Goal: Information Seeking & Learning: Learn about a topic

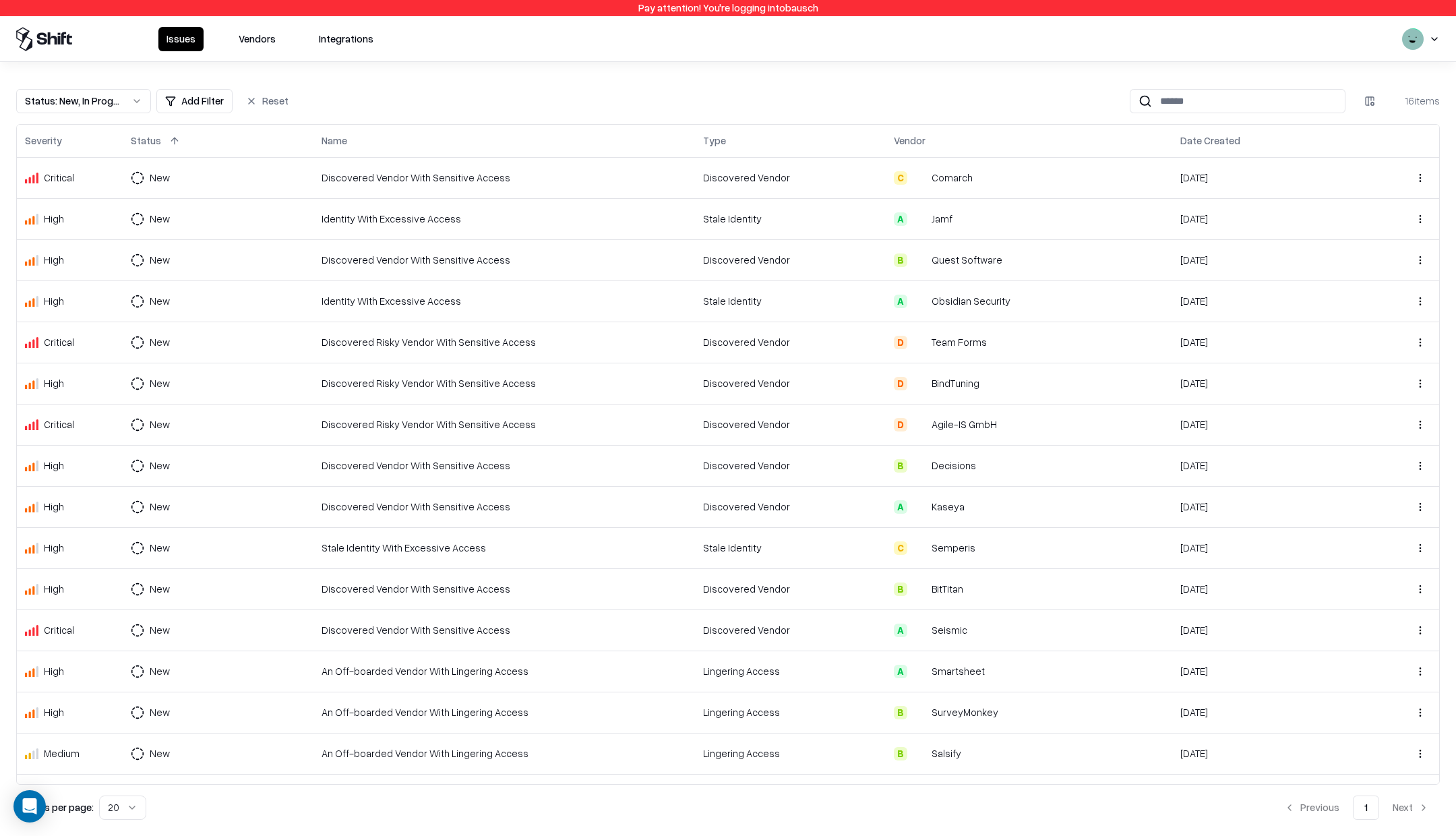
click at [1430, 40] on html "Pay attention! You're logging into bausch Issues Vendors Integrations Status : …" at bounding box center [728, 418] width 1456 height 836
click at [1373, 112] on div "Log out" at bounding box center [1404, 107] width 224 height 27
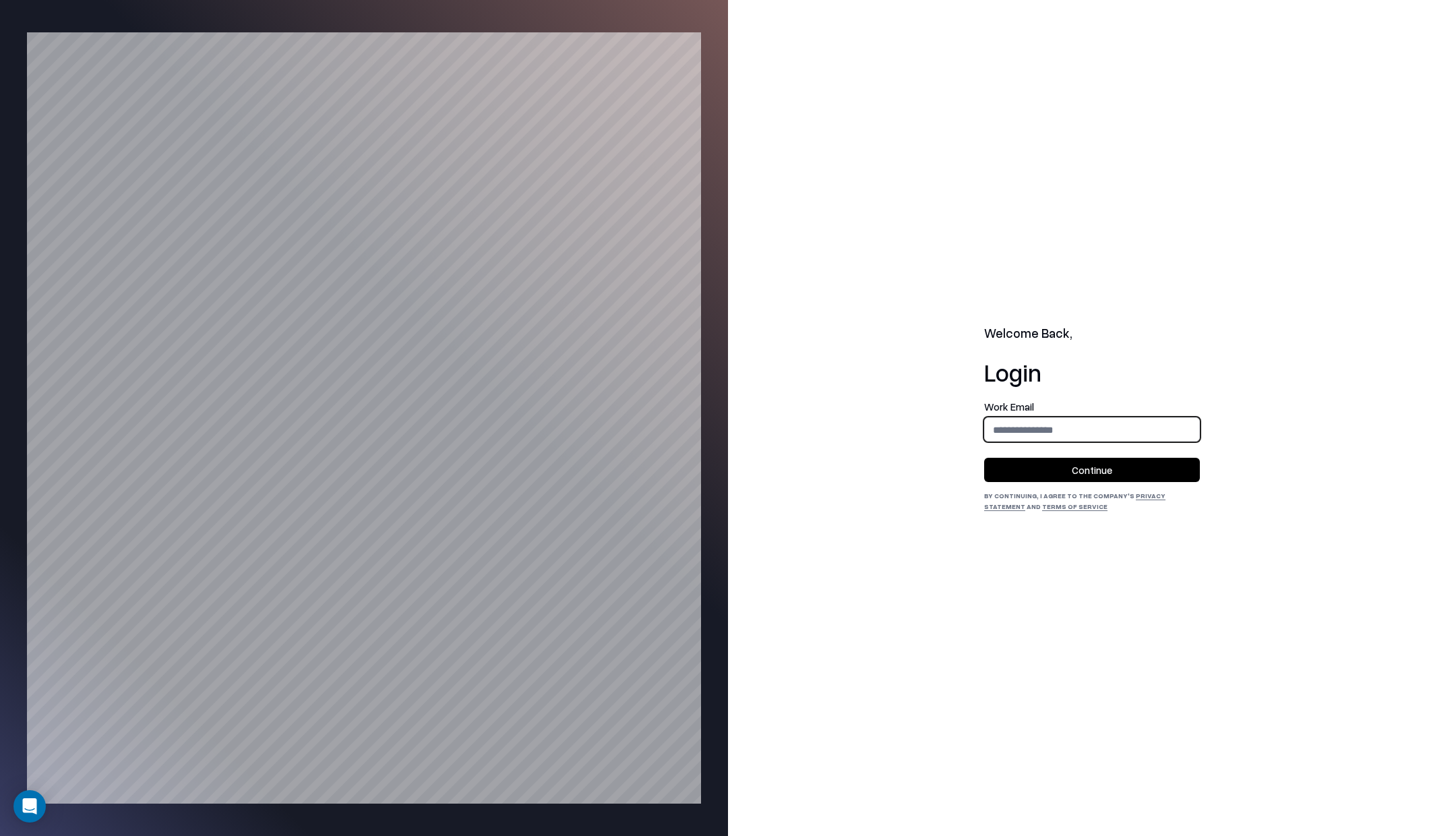
click at [1022, 423] on input "email" at bounding box center [1092, 430] width 215 height 25
type input "**********"
click at [1076, 464] on button "Continue" at bounding box center [1092, 469] width 215 height 24
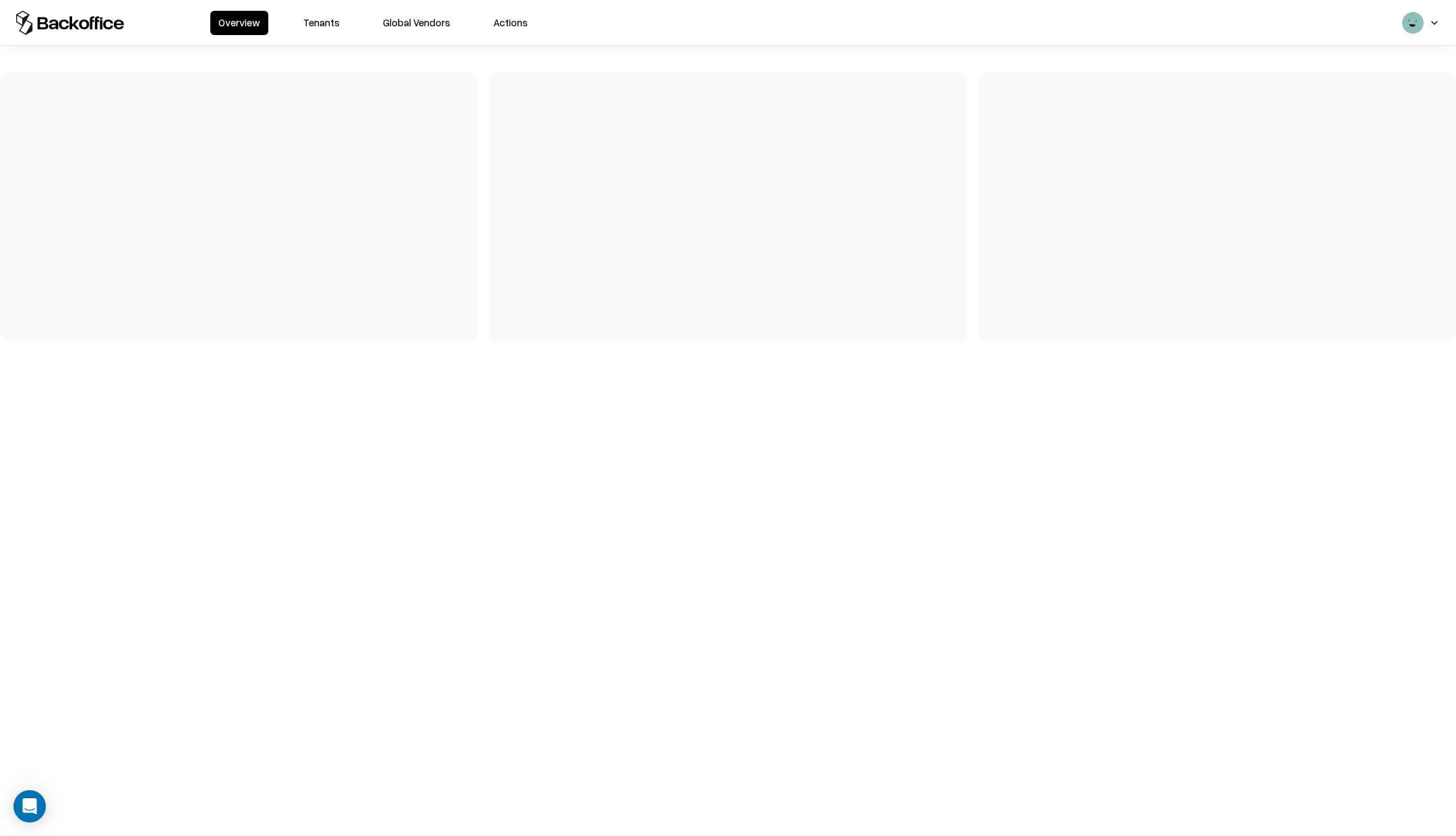
click at [504, 19] on button "Actions" at bounding box center [510, 23] width 50 height 24
click at [321, 23] on button "Tenants" at bounding box center [321, 23] width 53 height 24
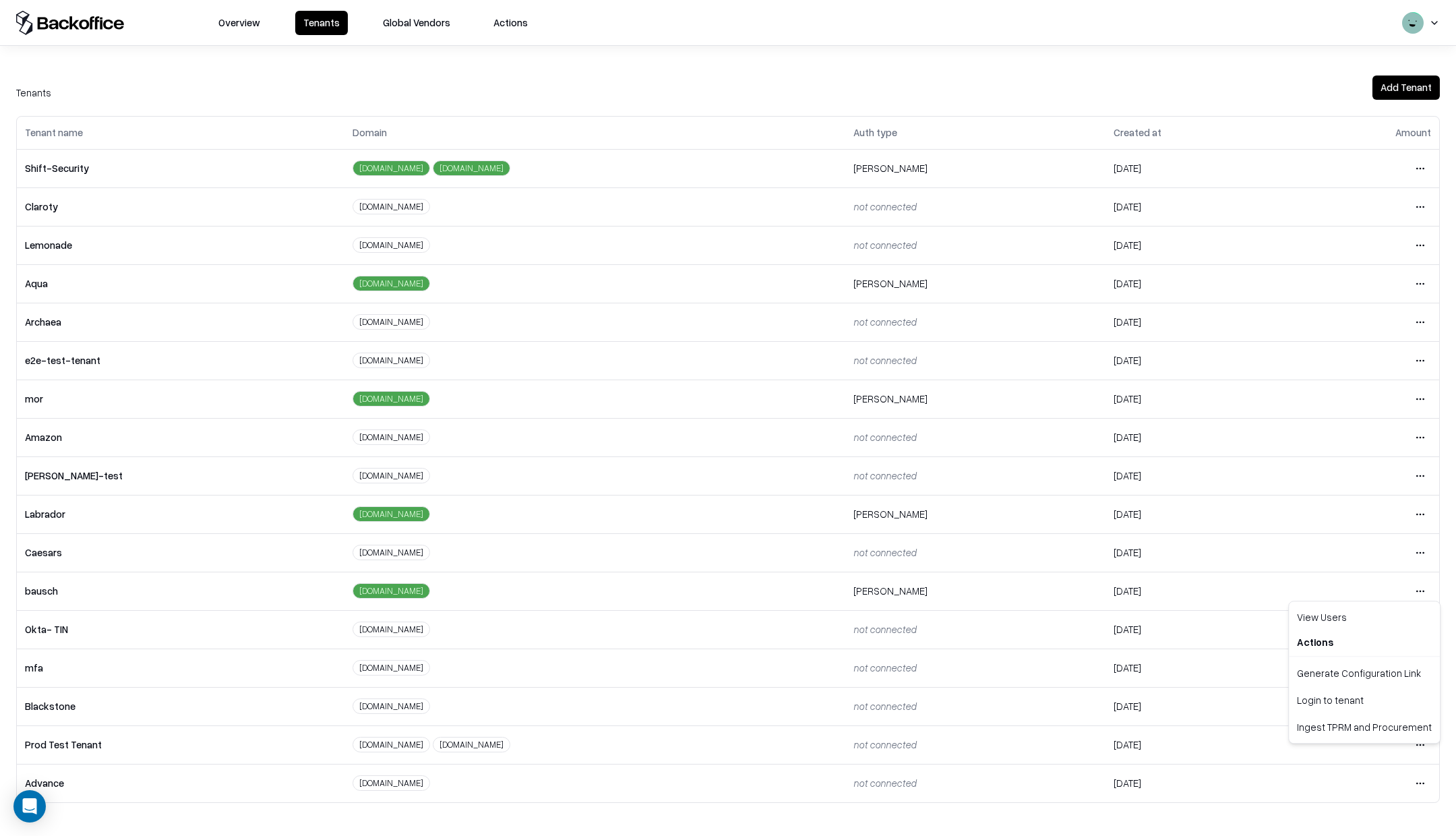
click at [1417, 591] on html "Overview Tenants Global Vendors Actions Tenants Add Tenant Tenant name Domain A…" at bounding box center [728, 418] width 1456 height 836
click at [1341, 702] on div "Login to tenant" at bounding box center [1364, 699] width 145 height 27
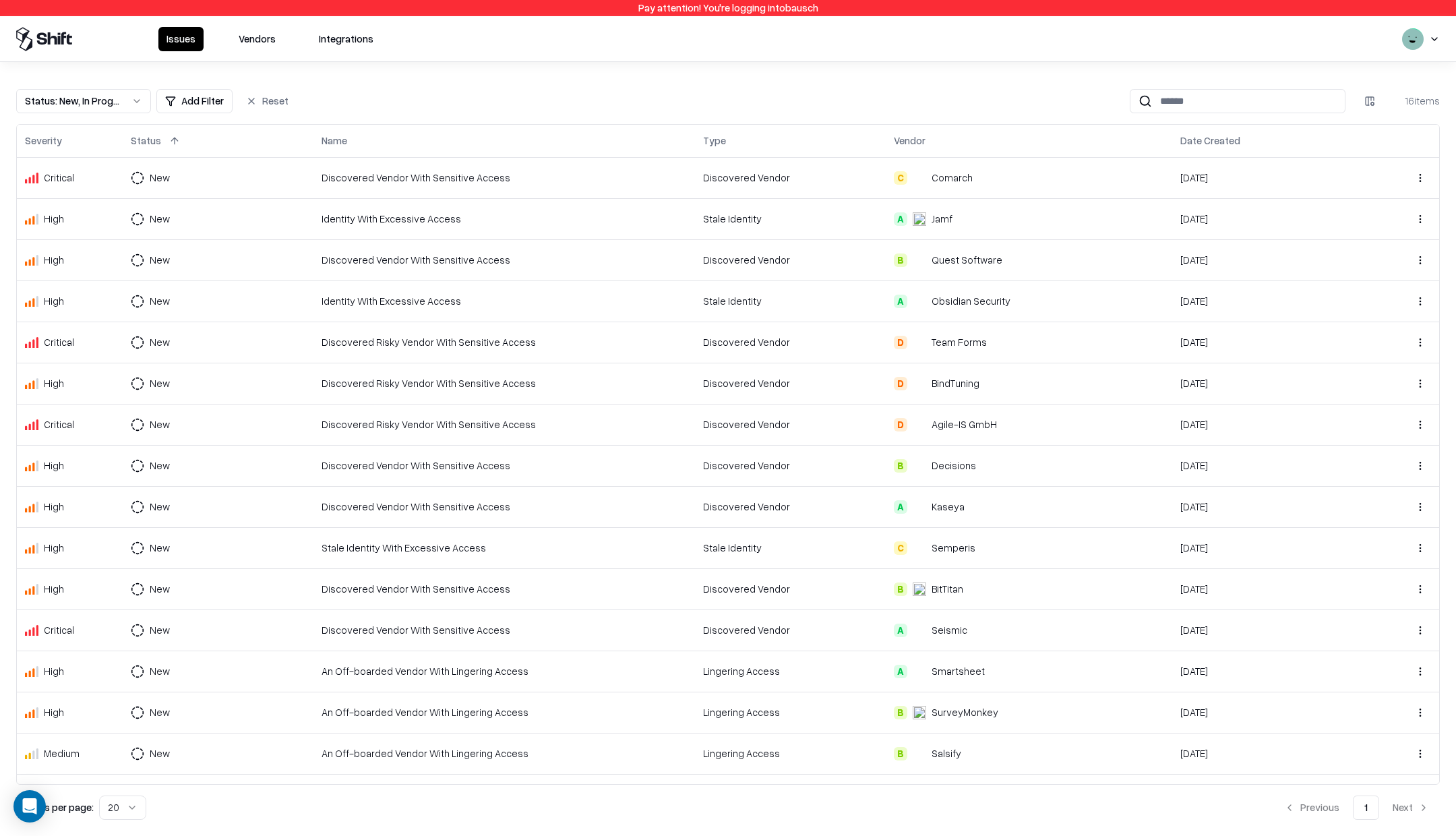
click at [1435, 37] on html "Pay attention! You're logging into bausch Issues Vendors Integrations Status : …" at bounding box center [728, 418] width 1456 height 836
click at [1336, 107] on div "Log out" at bounding box center [1404, 107] width 224 height 27
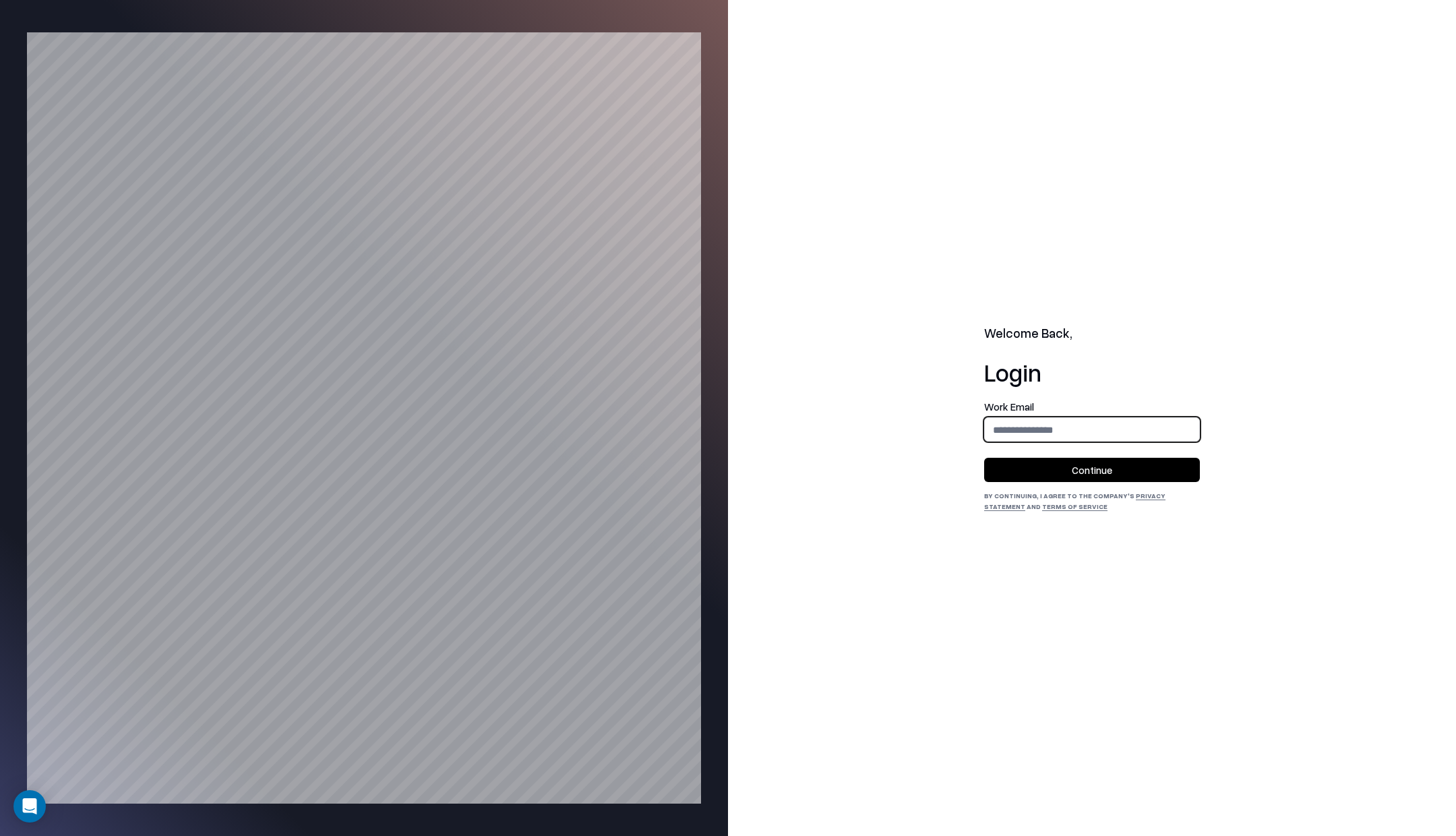
click at [1042, 434] on input "email" at bounding box center [1092, 430] width 215 height 25
type input "**********"
click at [1100, 475] on button "Continue" at bounding box center [1092, 469] width 215 height 24
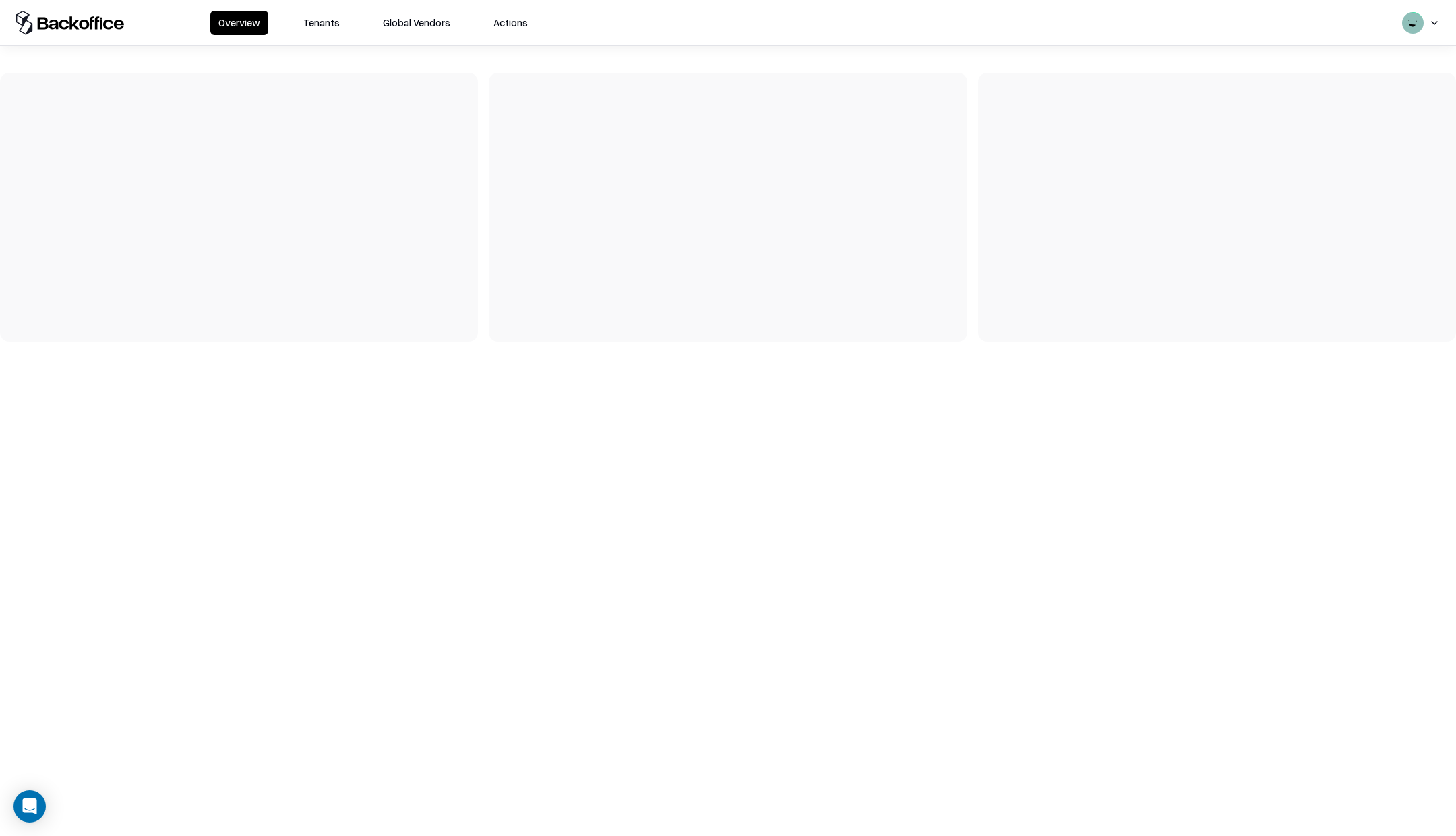
click at [339, 16] on button "Tenants" at bounding box center [321, 23] width 53 height 24
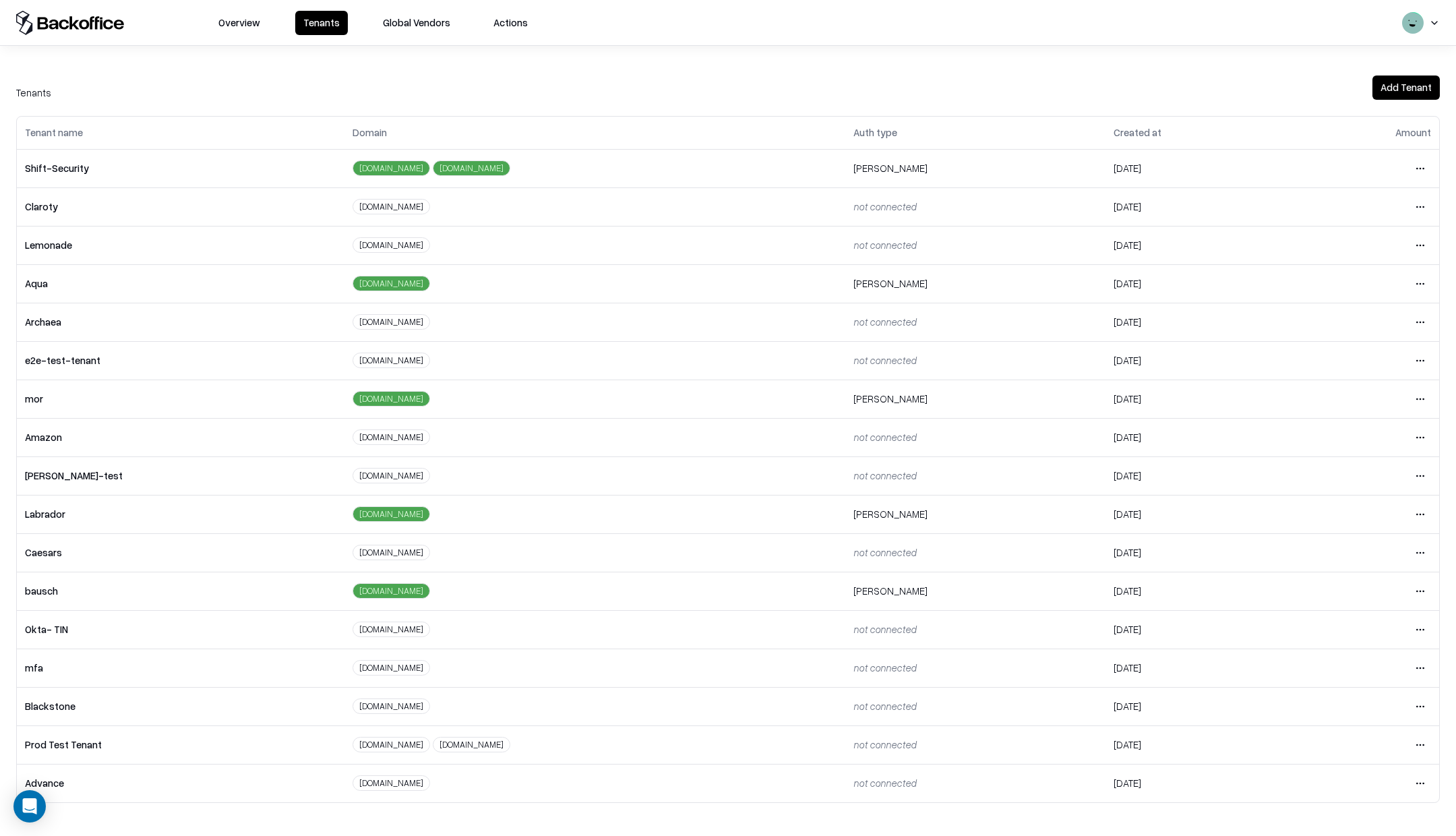
click at [1420, 242] on html "Overview Tenants Global Vendors Actions Tenants Add Tenant Tenant name Domain A…" at bounding box center [728, 418] width 1456 height 836
click at [1336, 364] on div "Login to tenant" at bounding box center [1364, 356] width 145 height 27
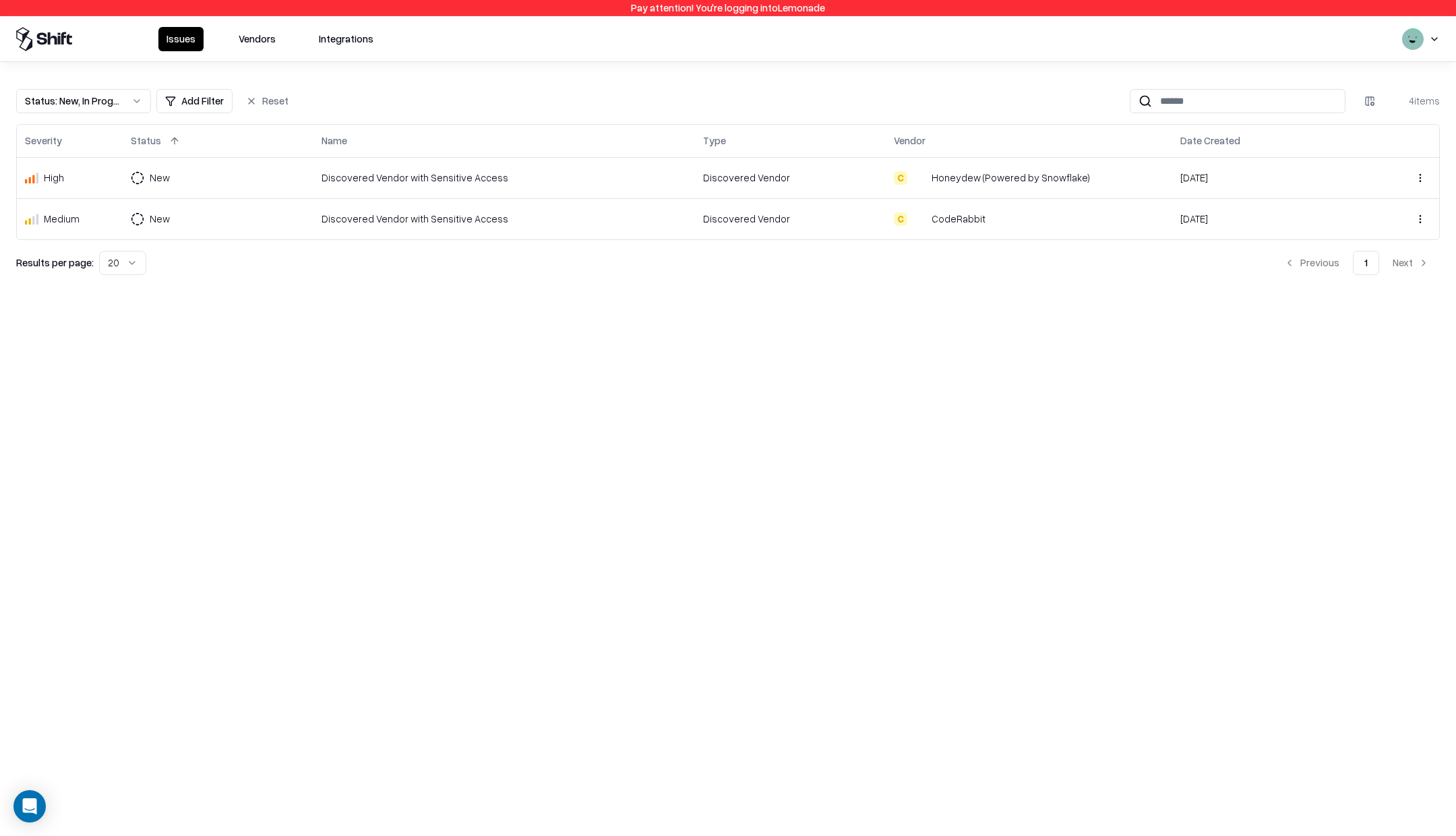
click at [259, 28] on button "Vendors" at bounding box center [257, 39] width 53 height 24
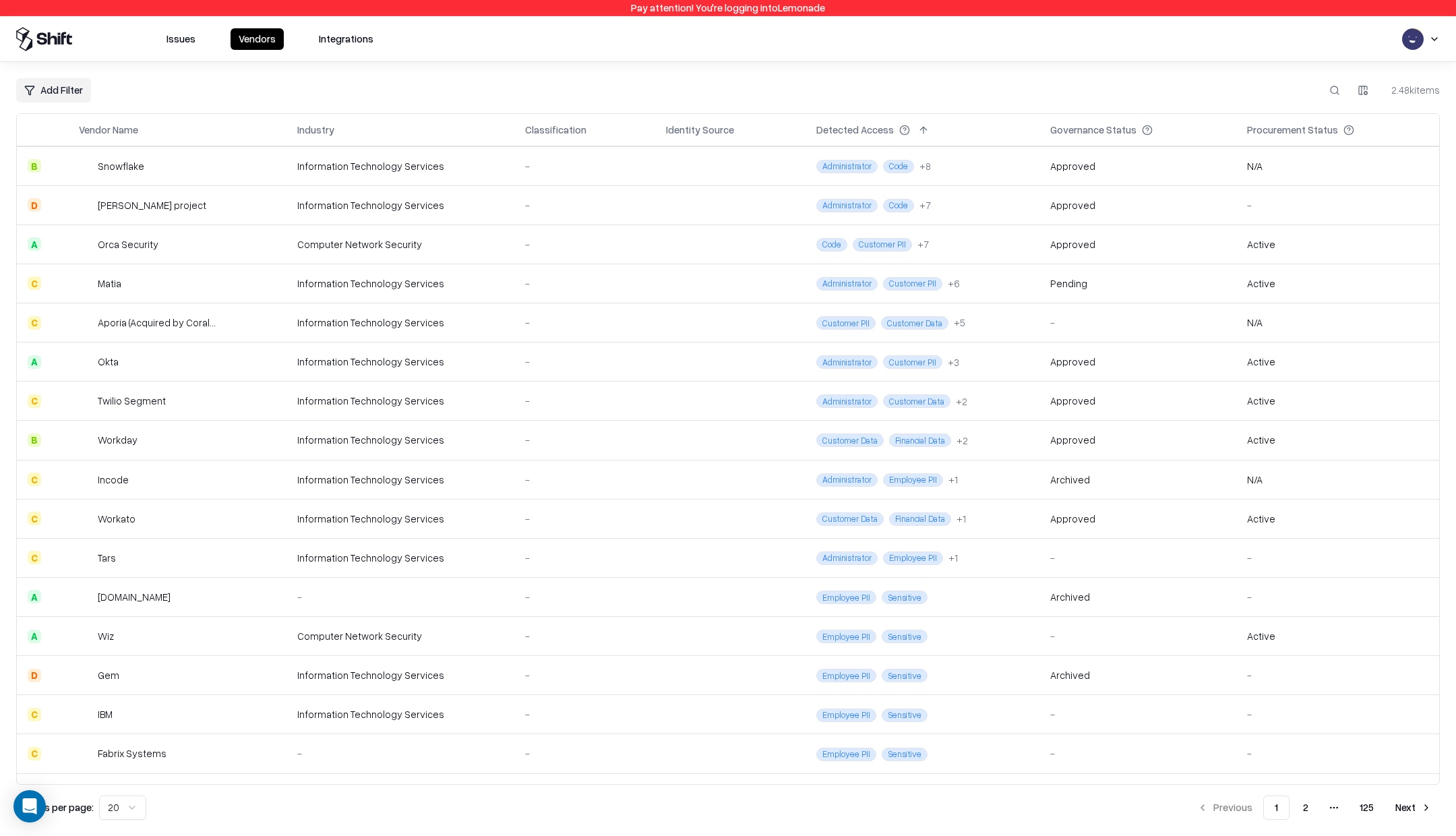
click at [1337, 92] on button at bounding box center [1335, 90] width 24 height 24
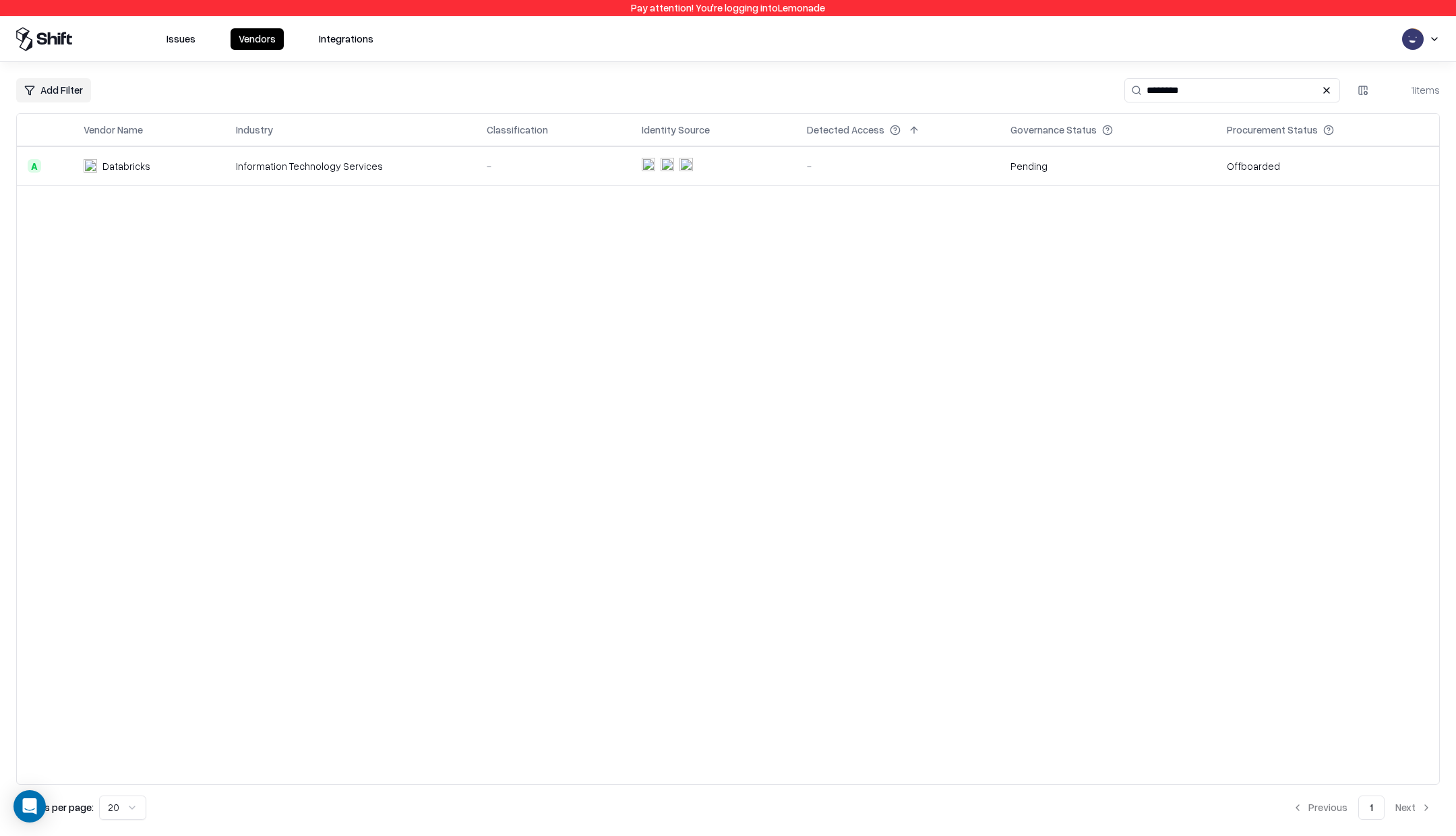
type input "********"
click at [380, 180] on td "Information Technology Services" at bounding box center [350, 166] width 250 height 39
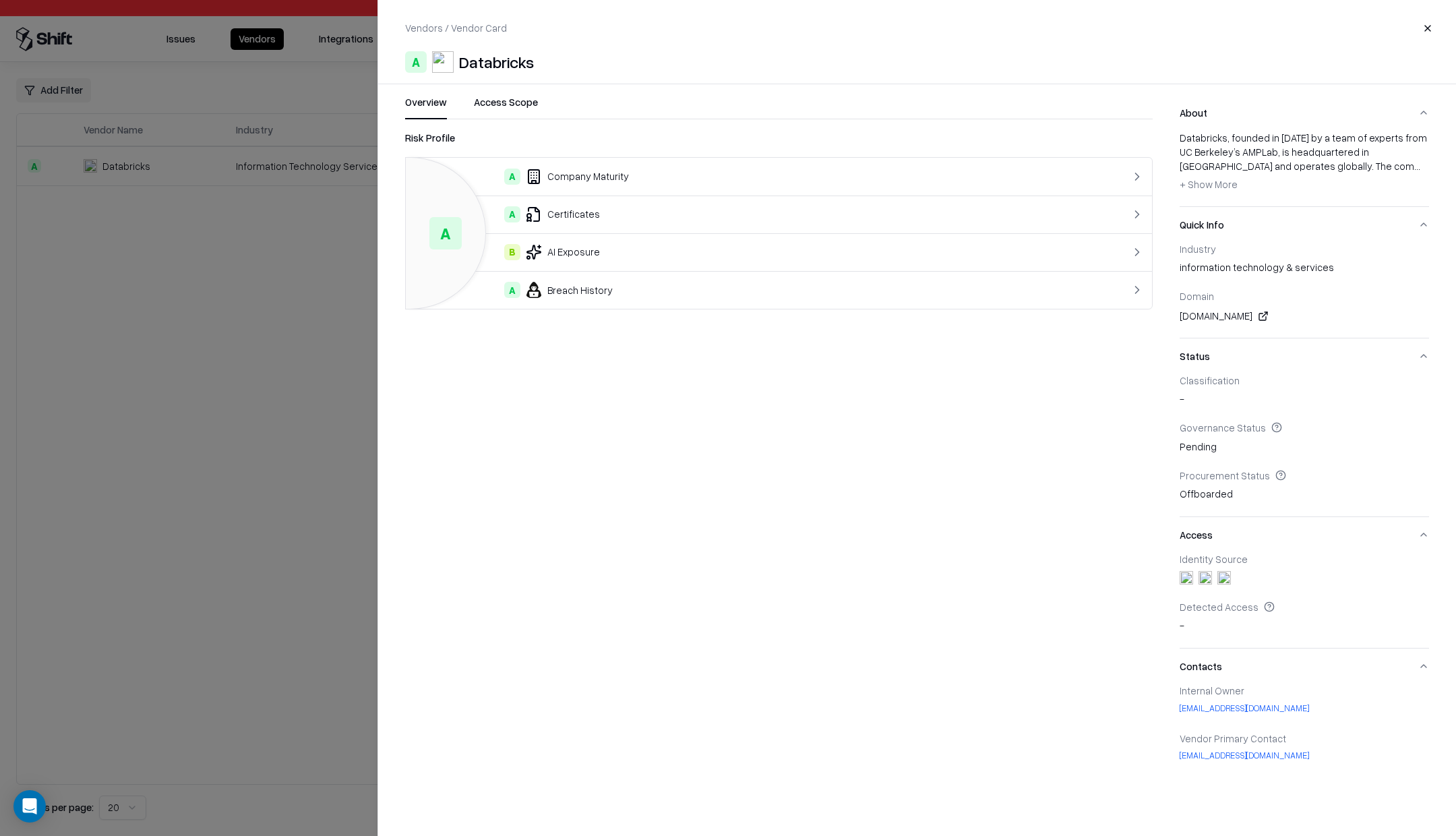
click at [486, 115] on button "Access Scope" at bounding box center [506, 107] width 64 height 24
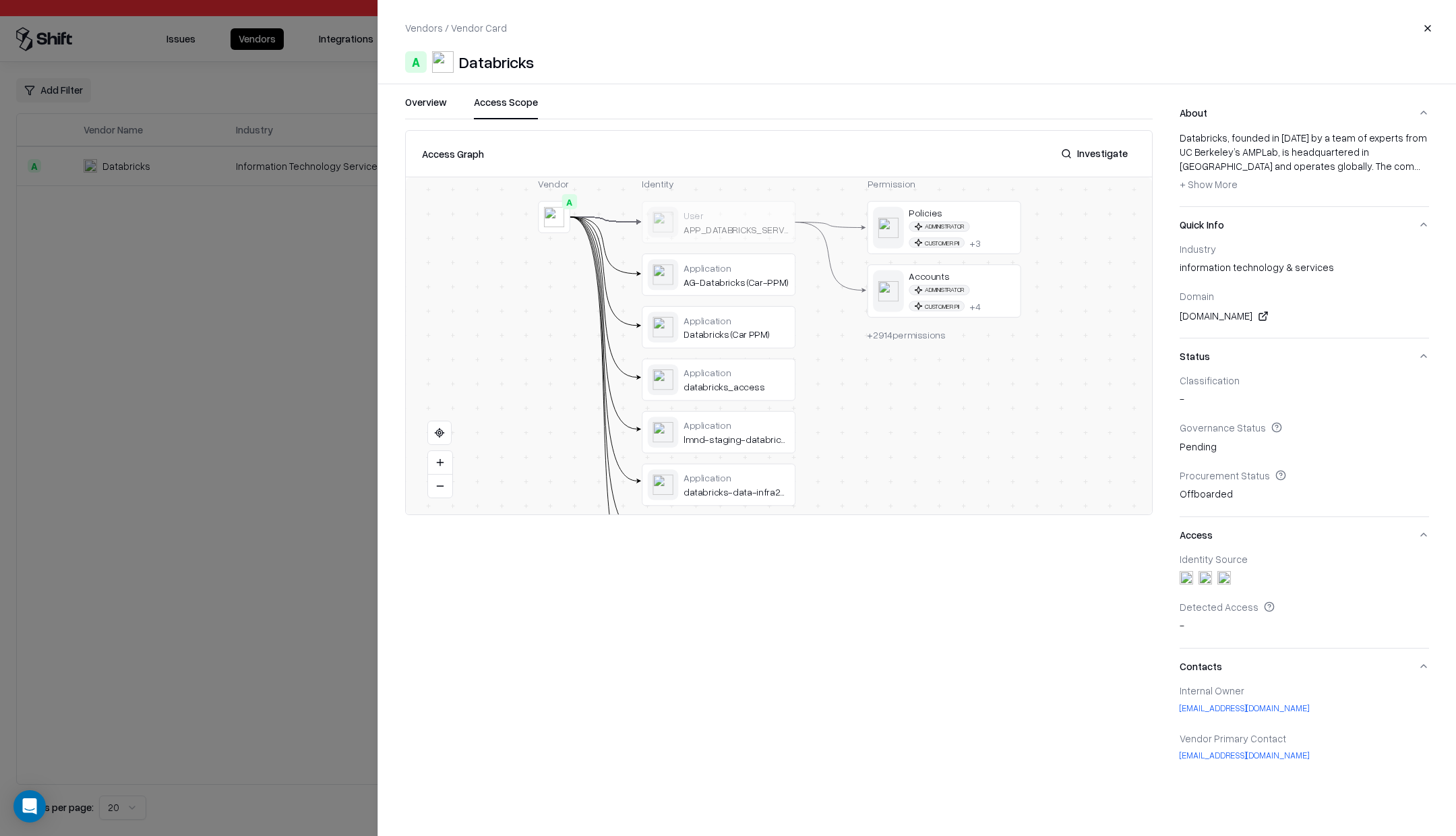
click at [1420, 30] on button "Close" at bounding box center [1428, 28] width 24 height 24
